Goal: Task Accomplishment & Management: Complete application form

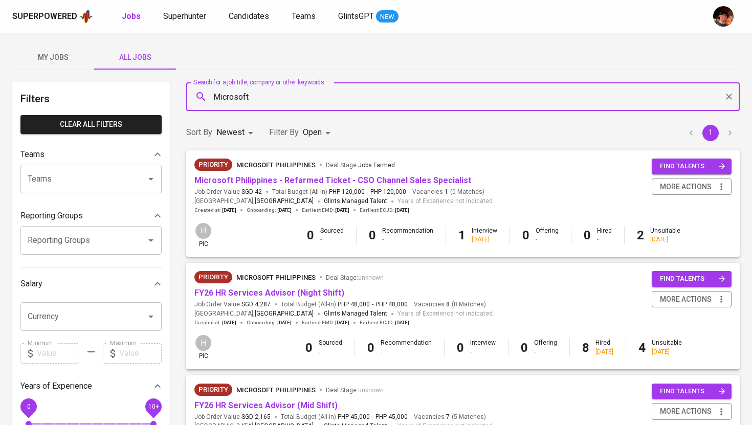
click at [195, 24] on div "Superpowered Jobs Superhunter Candidates Teams GlintsGPT NEW" at bounding box center [359, 16] width 695 height 15
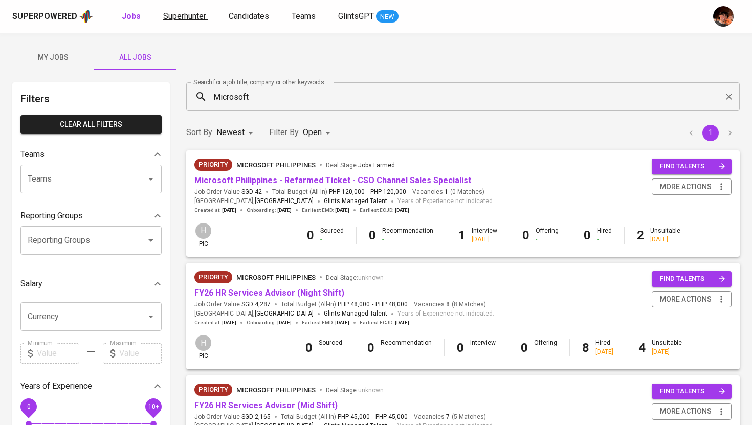
click at [187, 13] on span "Superhunter" at bounding box center [184, 16] width 43 height 10
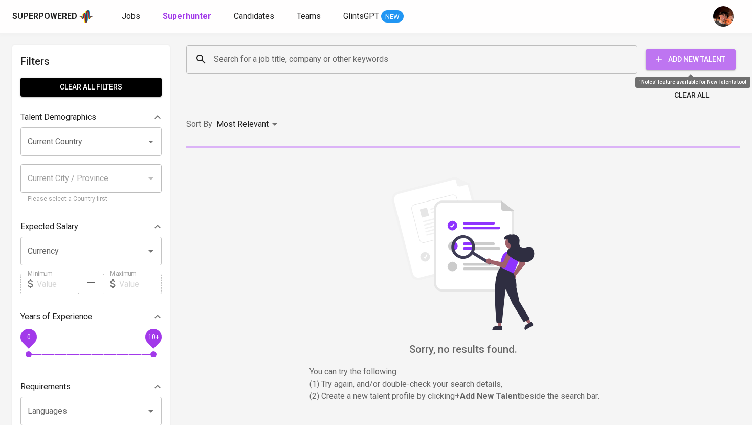
click at [685, 62] on span "Add New Talent" at bounding box center [691, 59] width 74 height 13
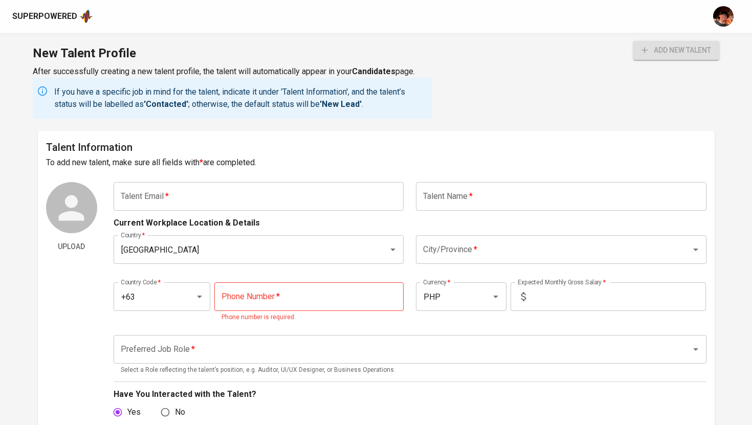
click at [217, 203] on input "text" at bounding box center [259, 196] width 291 height 29
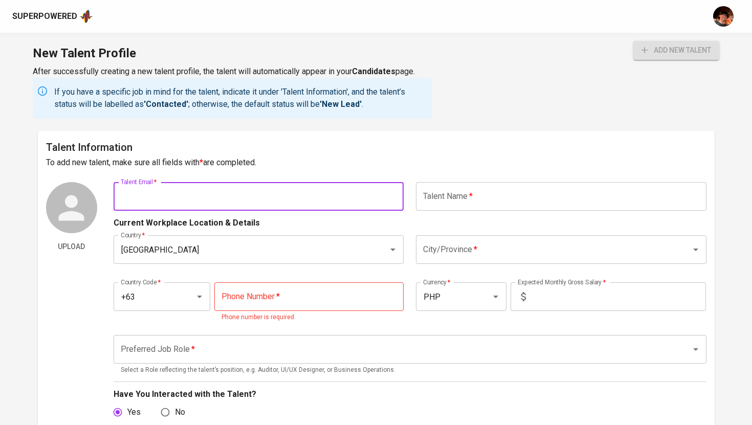
paste input "[EMAIL_ADDRESS][DOMAIN_NAME]"
type input "[EMAIL_ADDRESS][DOMAIN_NAME]"
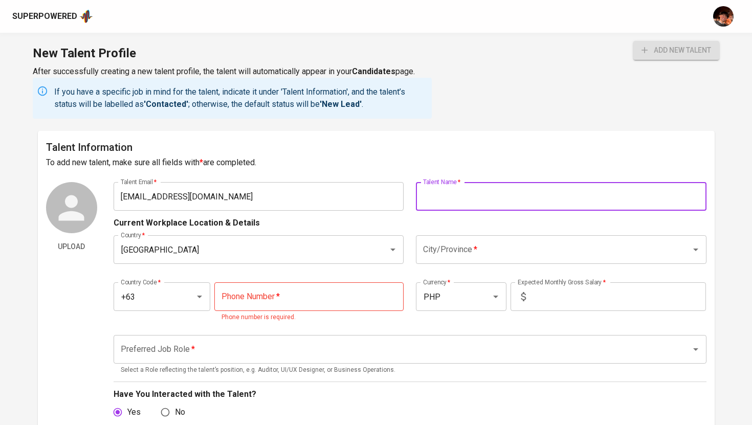
click at [416, 188] on input "text" at bounding box center [561, 196] width 291 height 29
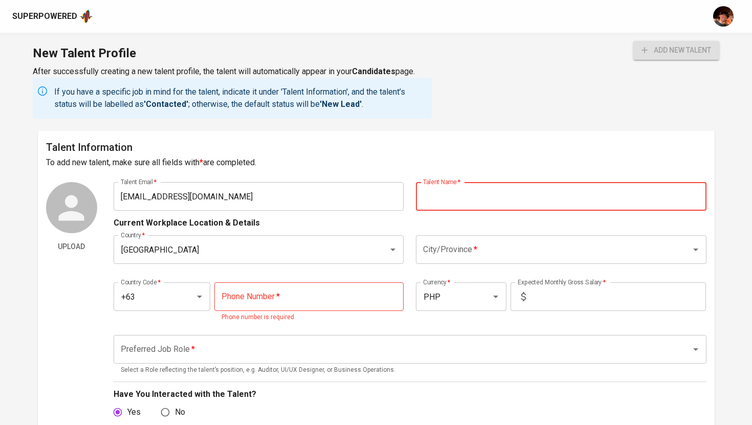
paste input "A I L A F A E A B R I G A N A"
click at [447, 197] on input "A I L A F A E A B R I G A N A" at bounding box center [561, 196] width 291 height 29
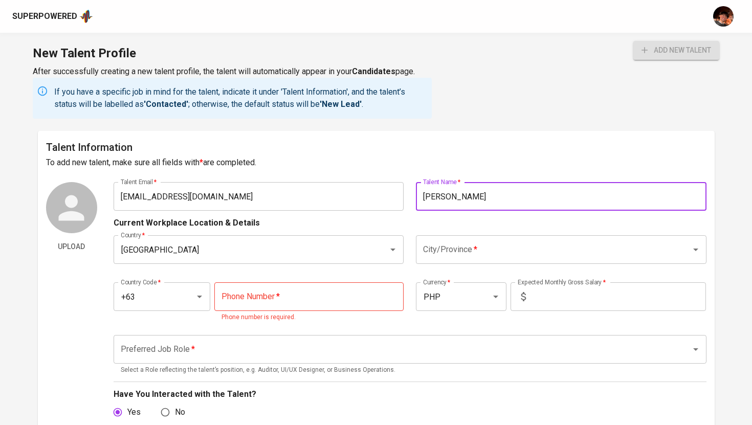
type input "[PERSON_NAME]"
click at [463, 235] on div "Country   * [GEOGRAPHIC_DATA] Country * City/Province   * City/Province *" at bounding box center [410, 249] width 593 height 41
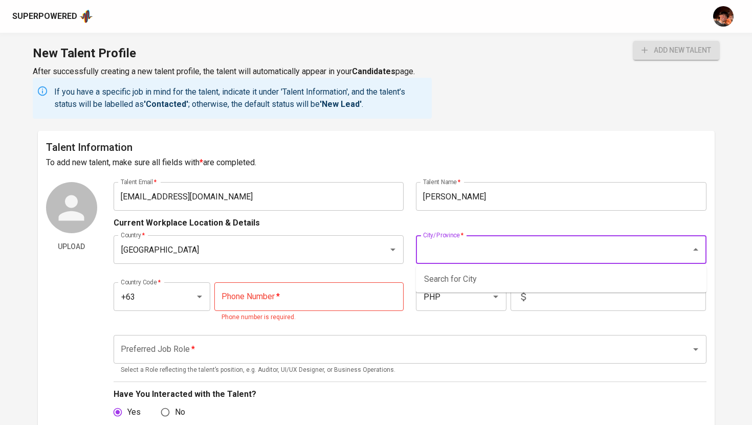
click at [459, 254] on input "City/Province   *" at bounding box center [547, 249] width 253 height 19
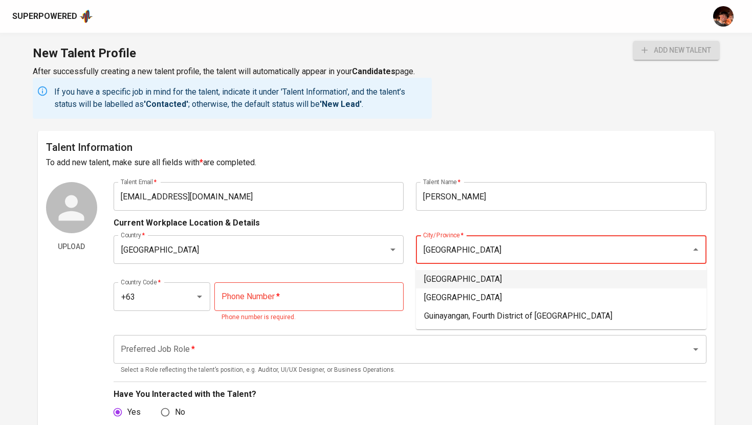
click at [446, 281] on li "[GEOGRAPHIC_DATA]" at bounding box center [561, 279] width 291 height 18
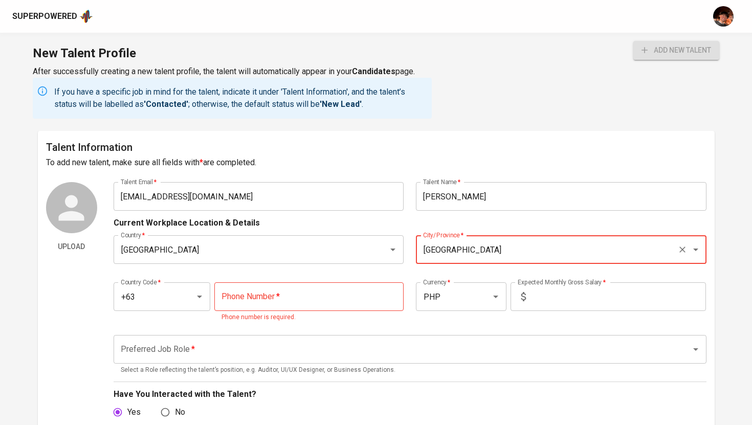
type input "[GEOGRAPHIC_DATA]"
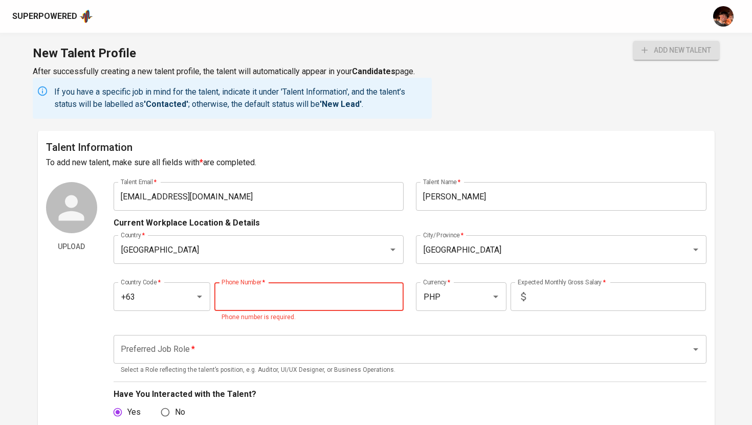
click at [281, 294] on input "tel" at bounding box center [308, 296] width 189 height 29
paste input "917-122-0710"
type input "917-122-0710"
click at [629, 300] on input "text" at bounding box center [618, 296] width 176 height 29
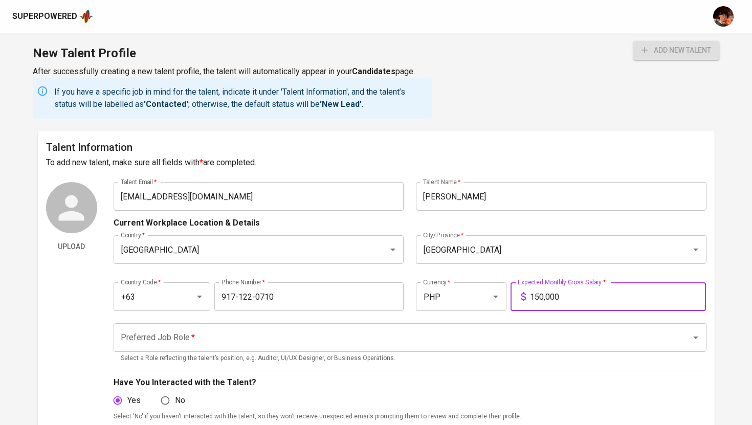
type input "150,000"
click at [578, 339] on input "Preferred Job Role   *" at bounding box center [395, 337] width 555 height 19
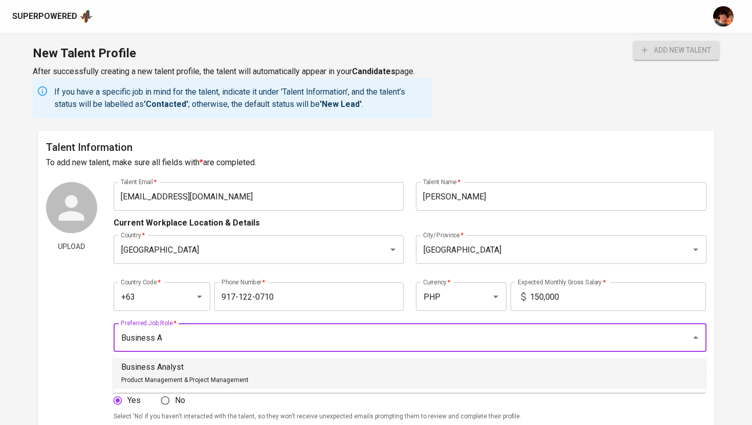
click at [365, 362] on li "Business Analyst Product Management & Project Management" at bounding box center [409, 373] width 593 height 31
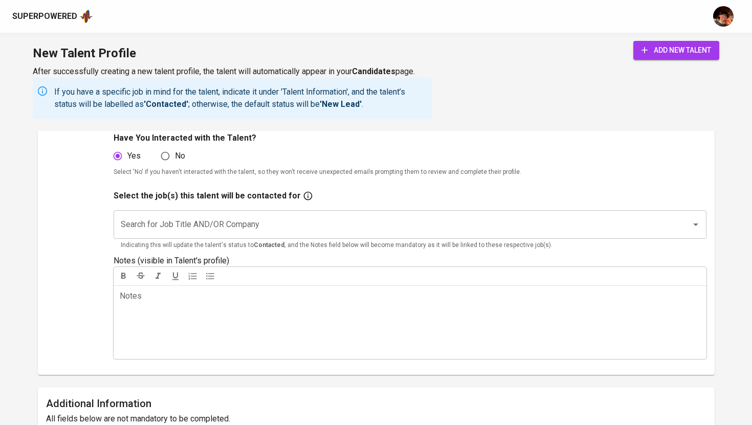
scroll to position [250, 0]
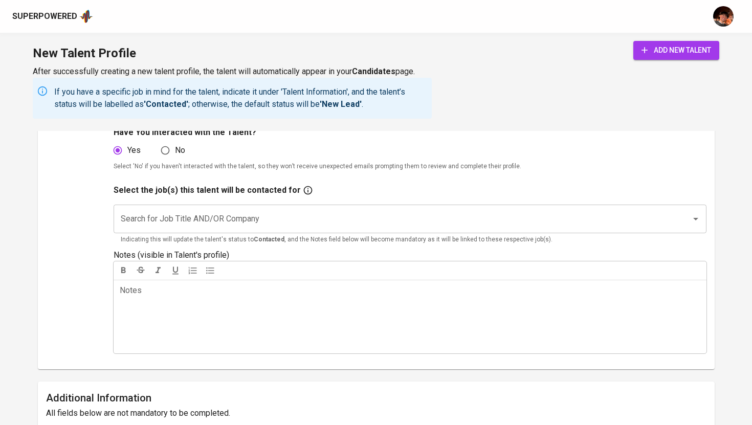
type input "Business Analyst"
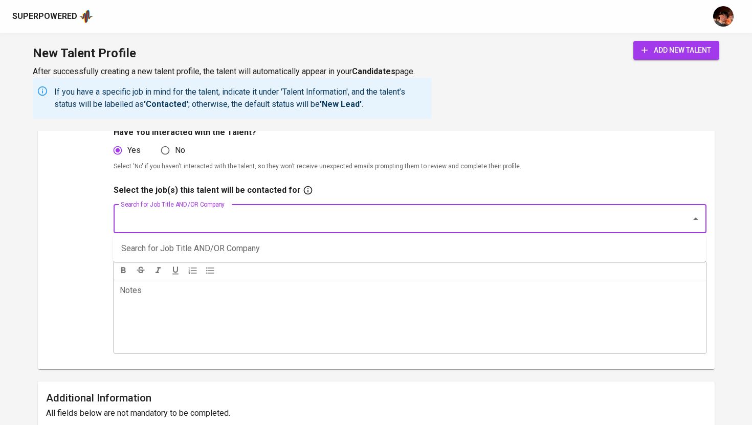
click at [321, 222] on input "Search for Job Title AND/OR Company" at bounding box center [395, 218] width 555 height 19
type input "Titan FX"
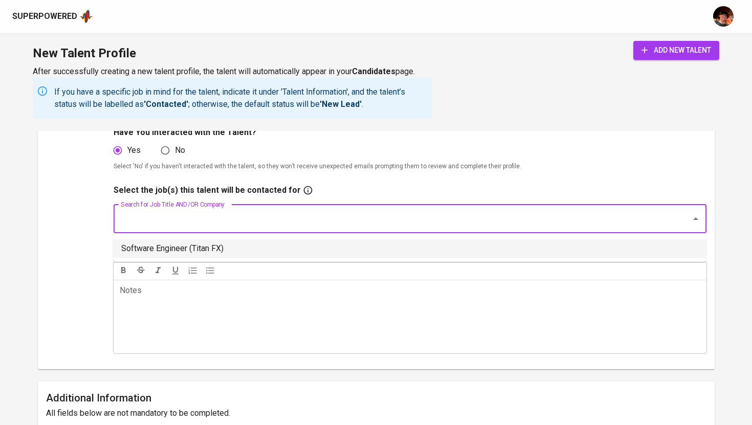
click at [262, 250] on li "Software Engineer (Titan FX)" at bounding box center [409, 248] width 593 height 18
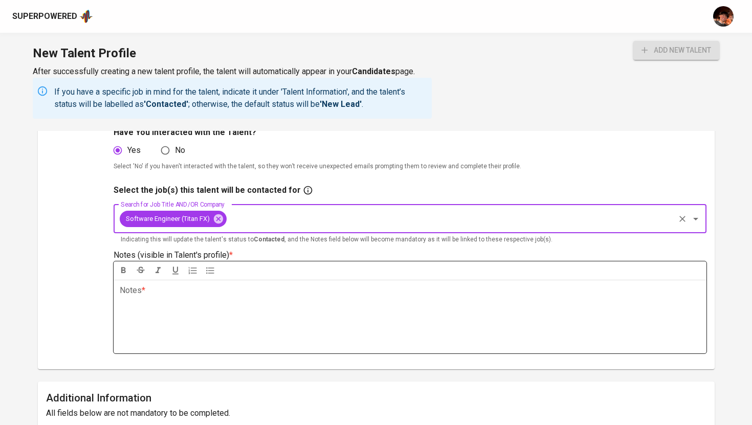
click at [263, 316] on div "Notes * ﻿" at bounding box center [410, 317] width 593 height 74
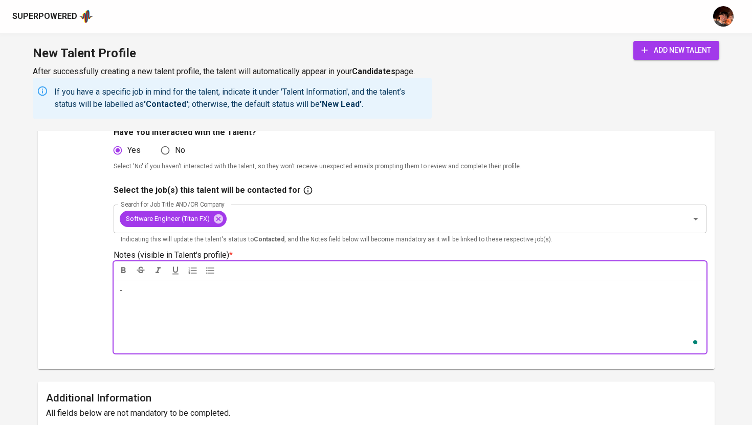
click at [677, 52] on span "add new talent" at bounding box center [677, 50] width 70 height 13
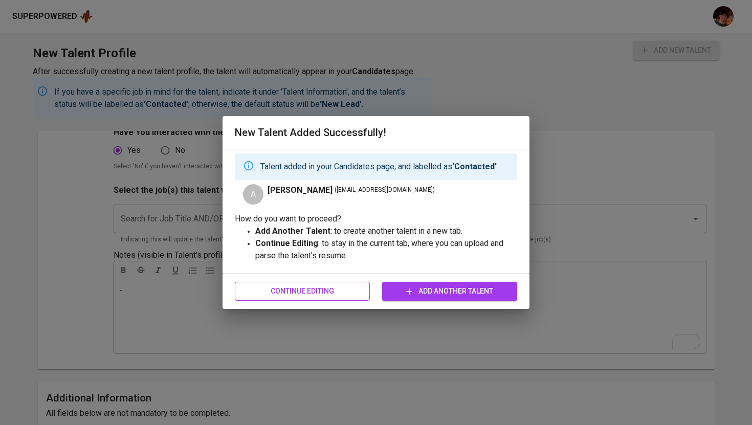
click at [356, 294] on span "Continue Editing" at bounding box center [302, 291] width 119 height 13
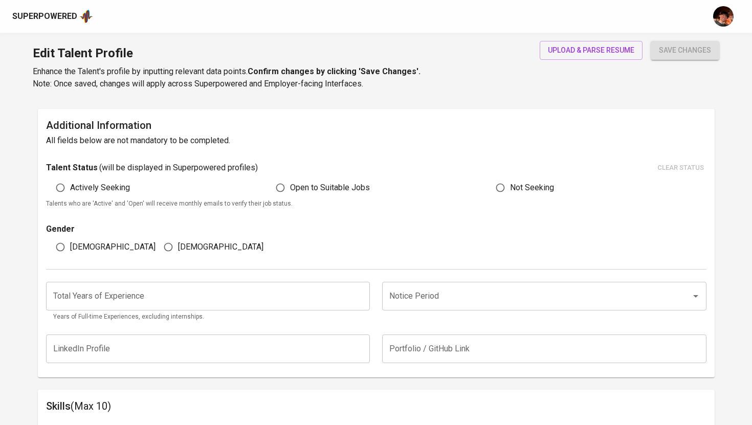
type input "[EMAIL_ADDRESS][DOMAIN_NAME]"
type input "[PERSON_NAME]"
type input "[GEOGRAPHIC_DATA]"
type input "+63"
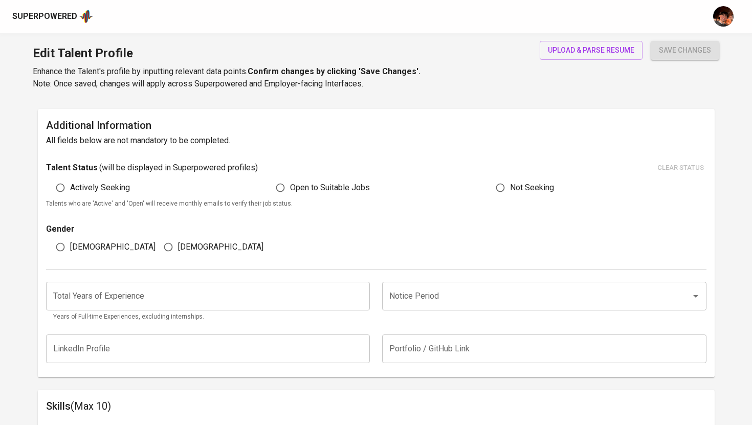
type input "917-122-0710"
type input "PHP"
type input "150,000"
type input "Business Analyst"
